Goal: Transaction & Acquisition: Subscribe to service/newsletter

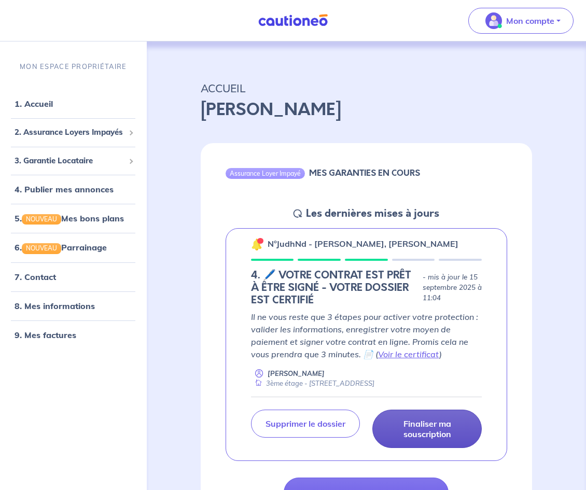
click at [410, 440] on p "Finaliser ma souscription" at bounding box center [428, 429] width 84 height 21
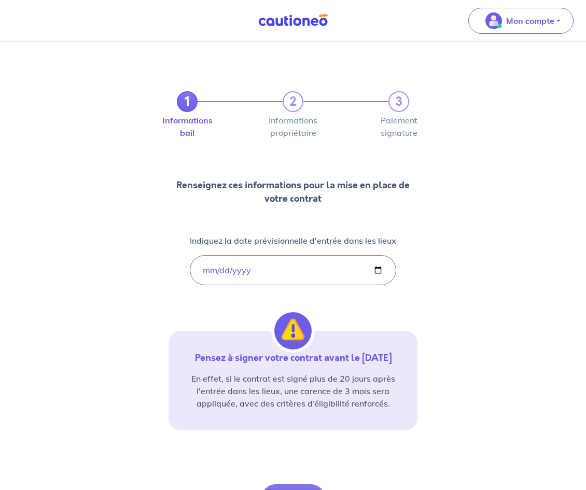
scroll to position [70, 0]
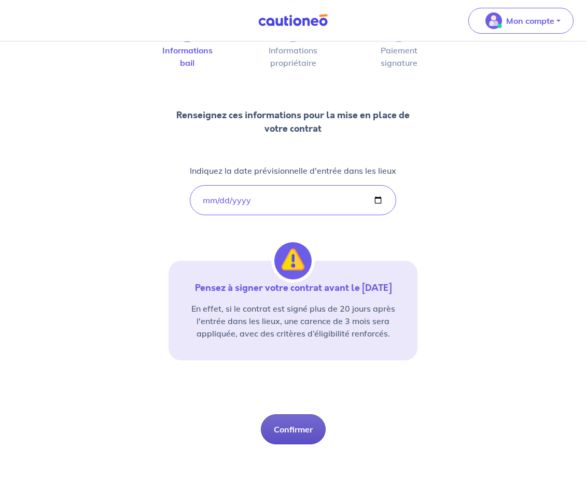
click at [295, 440] on button "Confirmer" at bounding box center [293, 430] width 65 height 30
select select "FR"
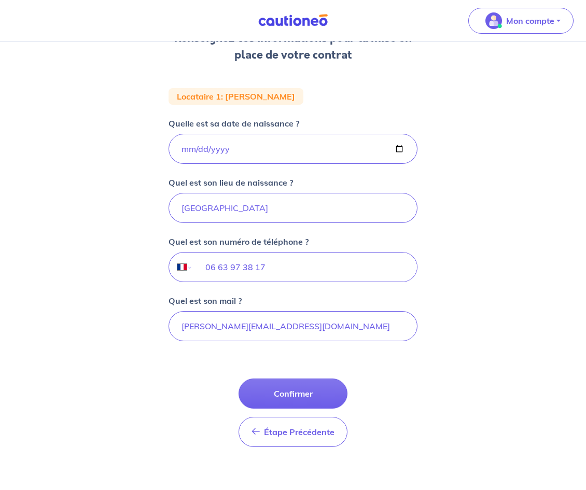
scroll to position [159, 0]
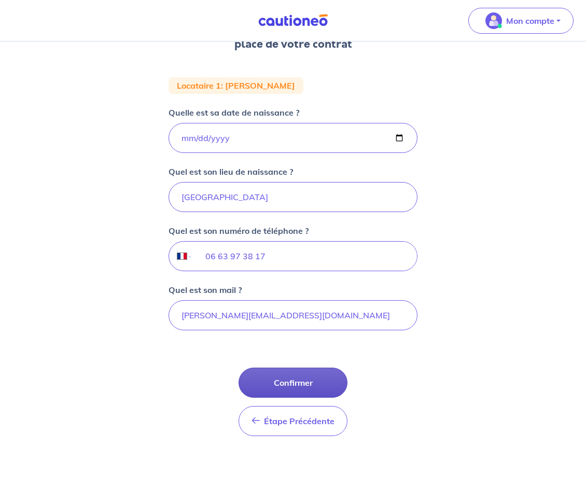
click at [285, 373] on button "Confirmer" at bounding box center [293, 383] width 109 height 30
select select "FR"
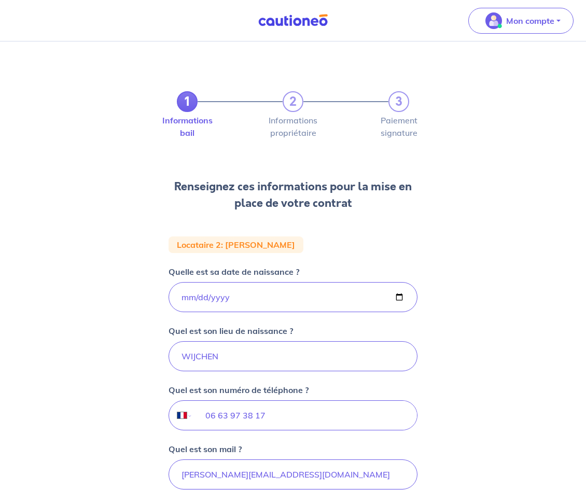
scroll to position [159, 0]
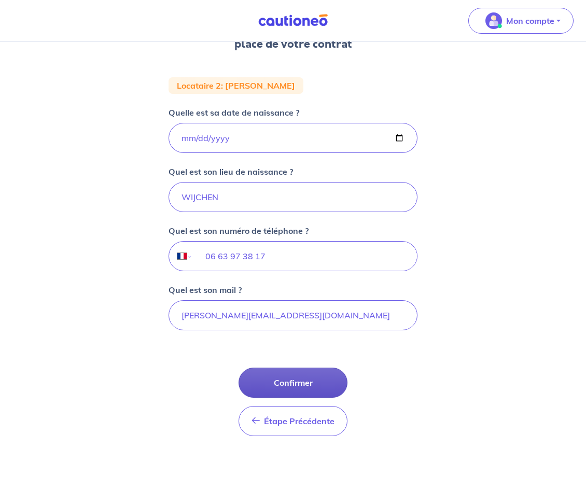
click at [324, 385] on button "Confirmer" at bounding box center [293, 383] width 109 height 30
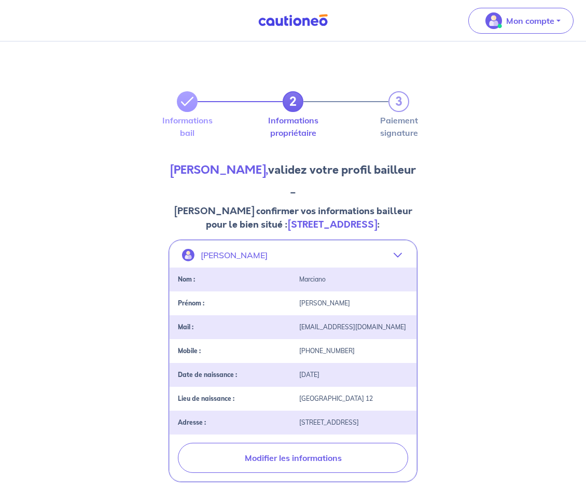
scroll to position [251, 0]
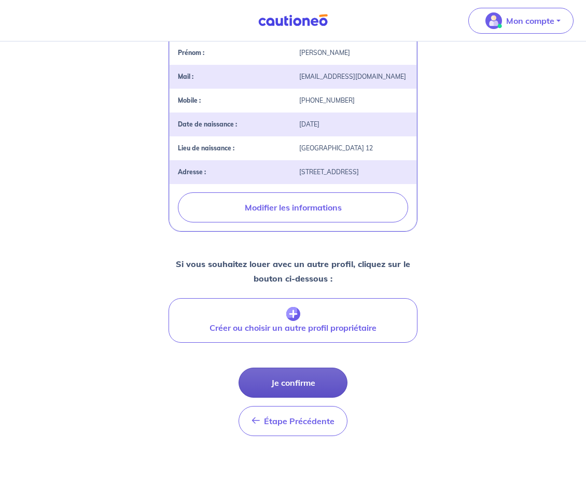
click at [303, 384] on button "Je confirme" at bounding box center [293, 383] width 109 height 30
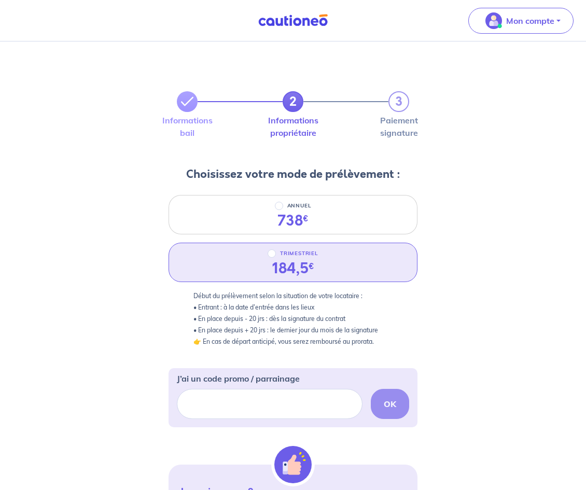
click at [304, 251] on p "TRIMESTRIEL" at bounding box center [299, 254] width 38 height 12
radio input "true"
click at [276, 251] on input "TRIMESTRIEL" at bounding box center [272, 254] width 8 height 8
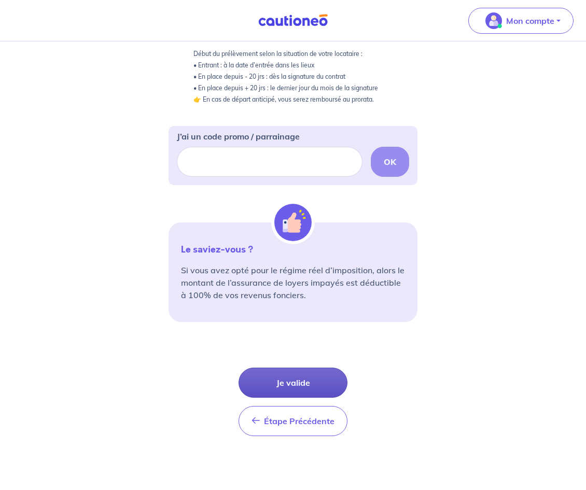
click at [277, 381] on button "Je valide" at bounding box center [293, 383] width 109 height 30
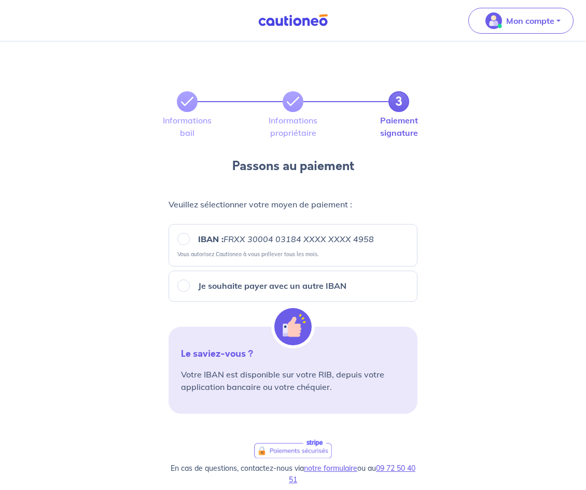
click at [216, 231] on div "IBAN : FRXX 30004 03184 XXXX XXXX 4958 Vous autorisez Cautioneo à vous prélever…" at bounding box center [293, 245] width 249 height 43
click at [183, 235] on input "IBAN : FRXX 30004 03184 XXXX XXXX 4958" at bounding box center [183, 239] width 12 height 12
radio input "true"
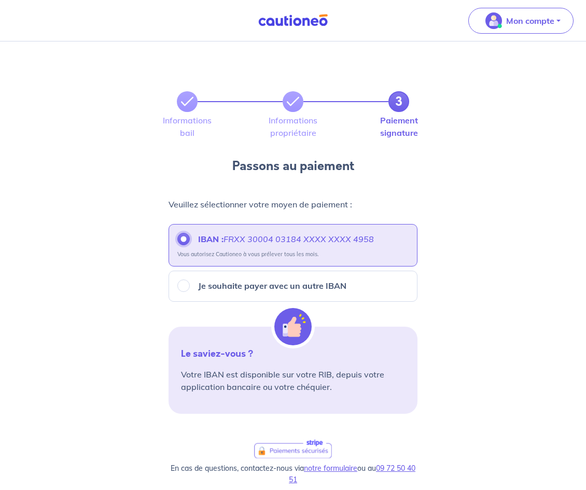
scroll to position [205, 0]
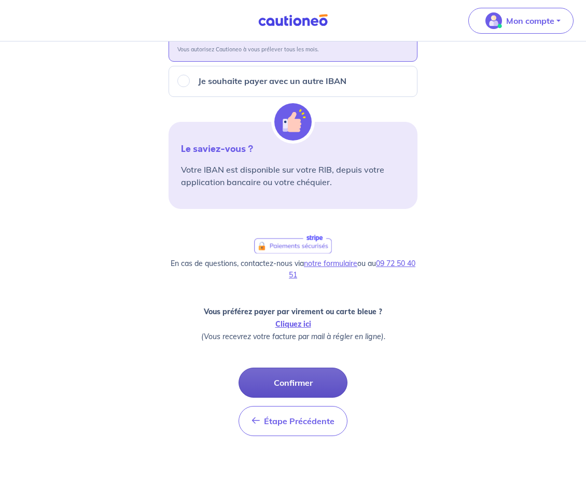
click at [308, 373] on button "Confirmer" at bounding box center [293, 383] width 109 height 30
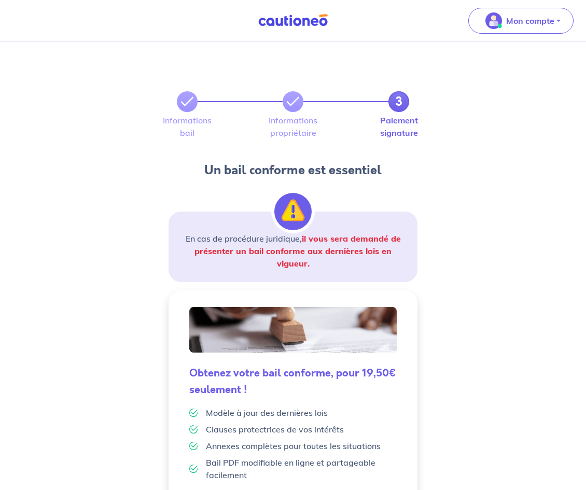
click at [114, 142] on div "3 Informations bail Informations propriétaire Paiement signature Un bail confor…" at bounding box center [293, 344] width 586 height 604
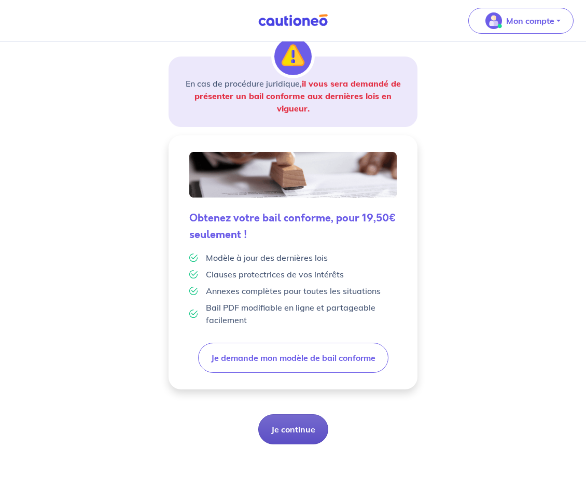
click at [291, 428] on button "Je continue" at bounding box center [293, 430] width 70 height 30
